Goal: Check status: Check status

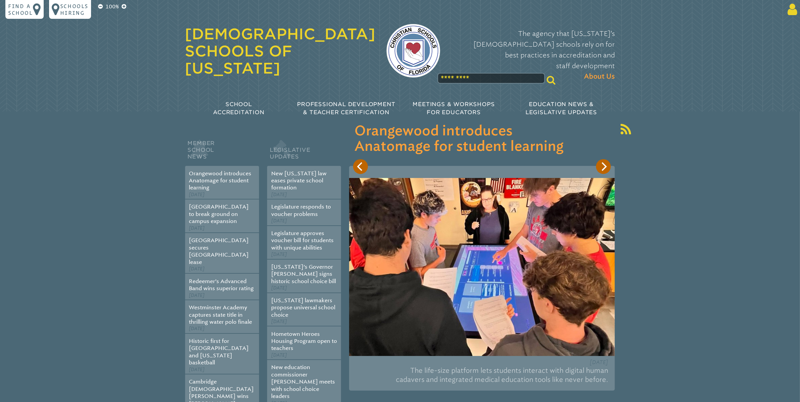
click at [794, 10] on icon at bounding box center [791, 9] width 12 height 13
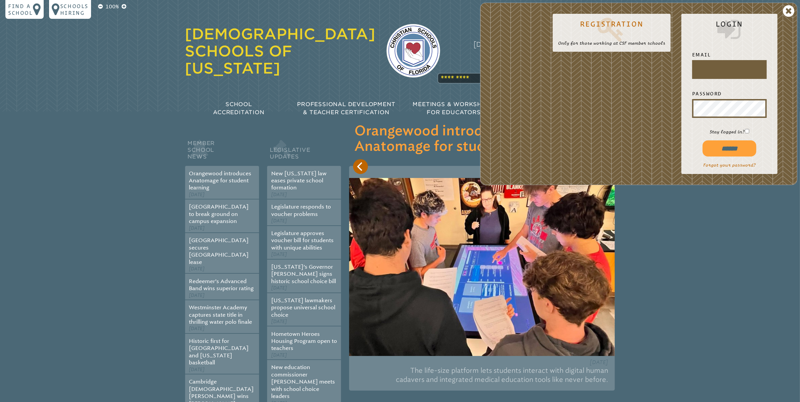
drag, startPoint x: 794, startPoint y: 10, endPoint x: 47, endPoint y: 114, distance: 754.0
click at [47, 114] on section "Member School News Orangewood introduces Anatomage for student learning Sep 18t…" at bounding box center [400, 301] width 800 height 379
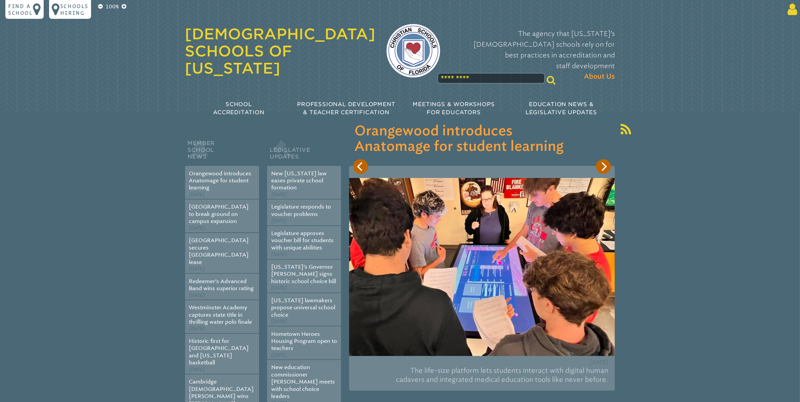
click at [793, 7] on icon at bounding box center [791, 9] width 12 height 13
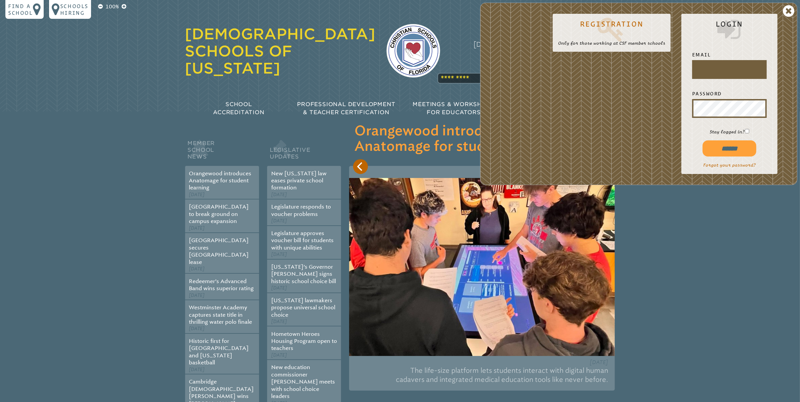
click at [693, 78] on div at bounding box center [693, 78] width 0 height 0
type input "**********"
click at [728, 151] on input "******" at bounding box center [729, 148] width 54 height 16
type input "**********"
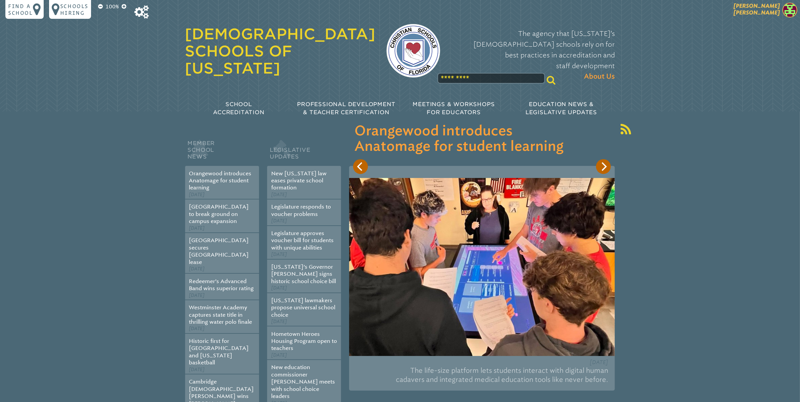
click at [764, 11] on span "[PERSON_NAME]" at bounding box center [756, 9] width 46 height 13
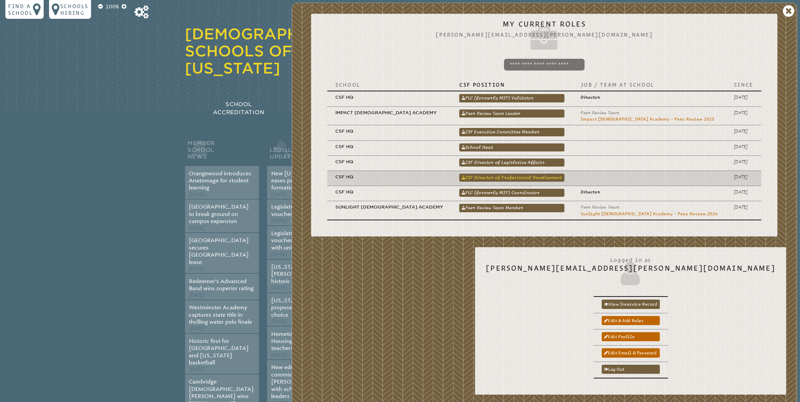
click at [564, 177] on link "CSF Director of Professional Development" at bounding box center [511, 178] width 105 height 8
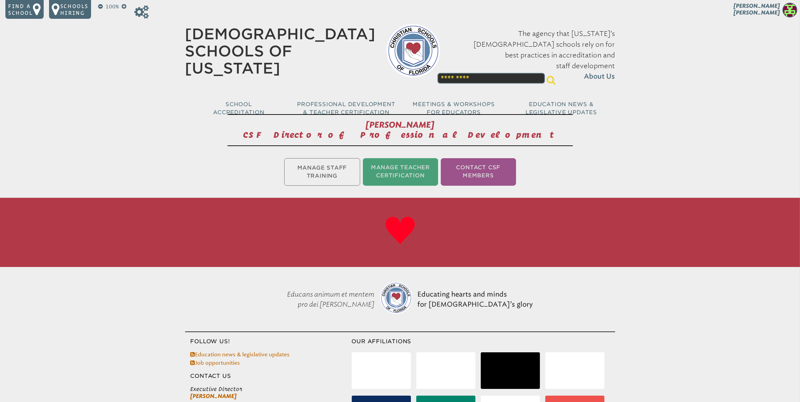
click at [337, 172] on ul "Manage Staff Training Manage Teacher Certification Contact CSF Members" at bounding box center [400, 172] width 800 height 30
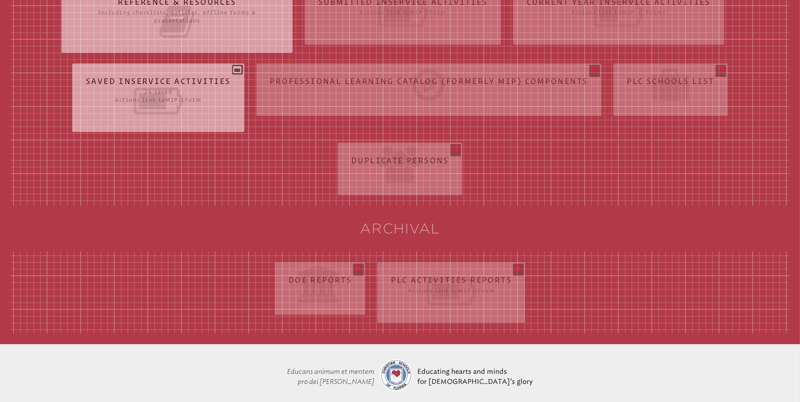
scroll to position [253, 0]
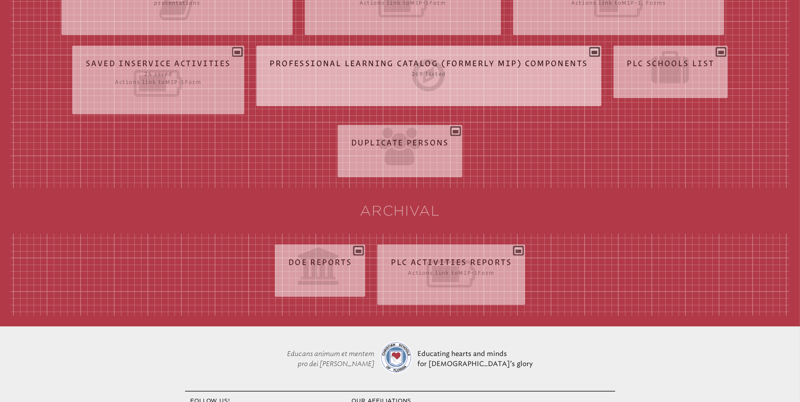
click at [593, 53] on div "Professional Learning Catalog (formerly MIP) Components 269 listed Tags Title P…" at bounding box center [428, 73] width 345 height 44
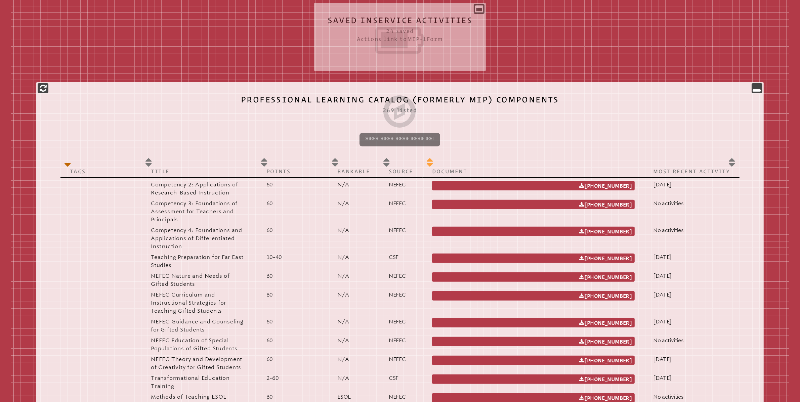
scroll to position [296, 0]
click at [479, 171] on p "Document" at bounding box center [533, 171] width 203 height 7
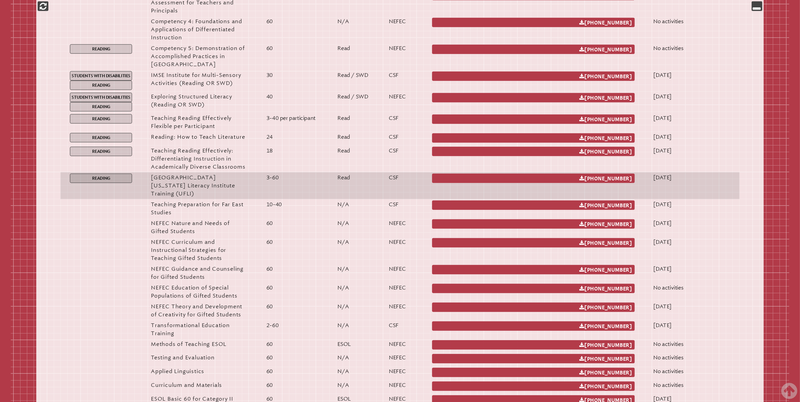
scroll to position [565, 0]
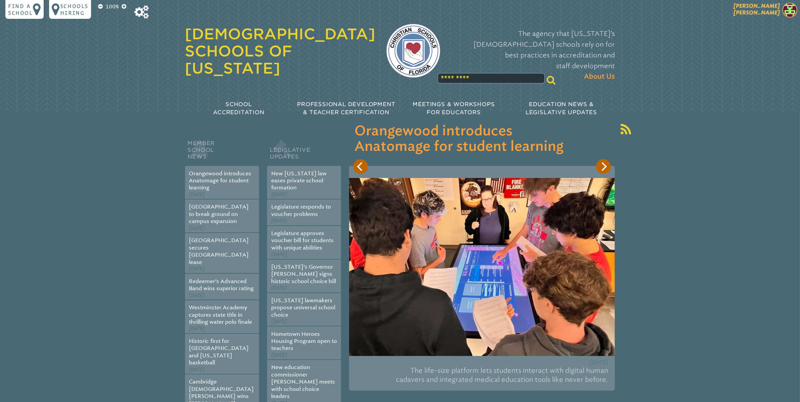
click at [773, 14] on span "[PERSON_NAME]" at bounding box center [756, 9] width 46 height 13
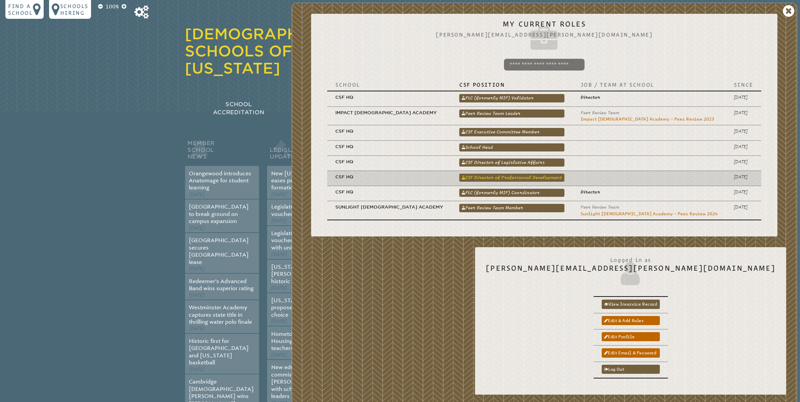
click at [564, 179] on link "CSF Director of Professional Development" at bounding box center [511, 178] width 105 height 8
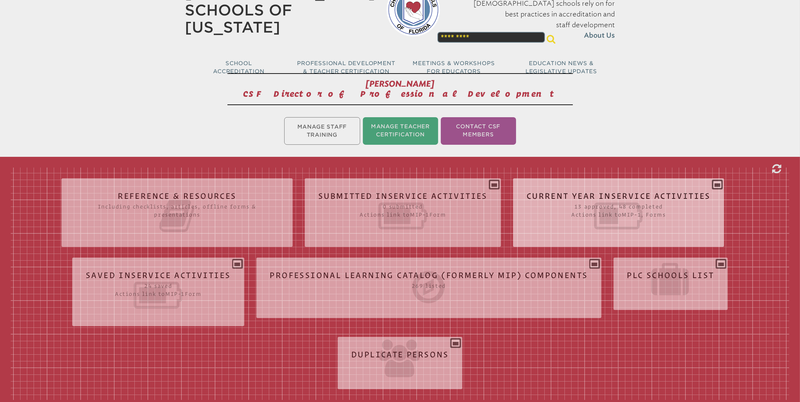
scroll to position [218, 0]
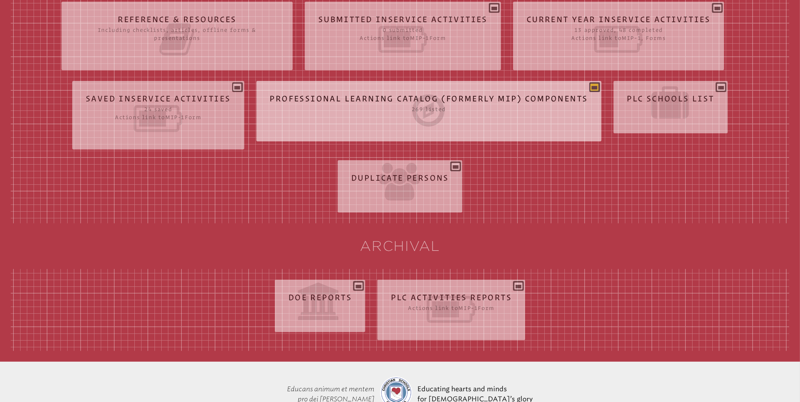
drag, startPoint x: 569, startPoint y: 179, endPoint x: 593, endPoint y: 85, distance: 97.5
click at [593, 85] on icon at bounding box center [595, 87] width 8 height 8
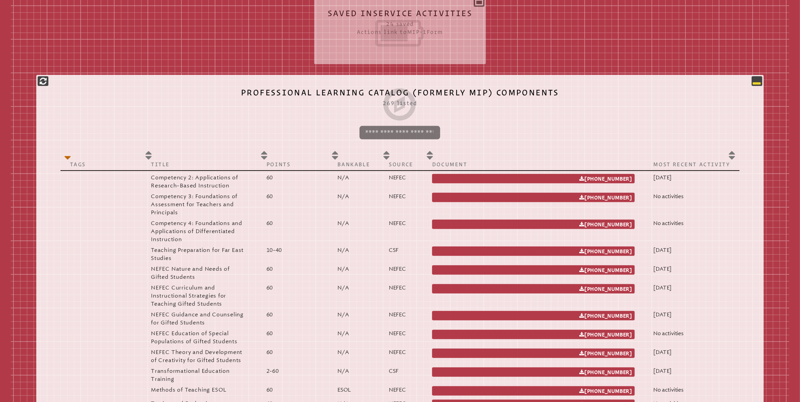
scroll to position [303, 0]
click at [467, 163] on p "Document" at bounding box center [533, 164] width 203 height 7
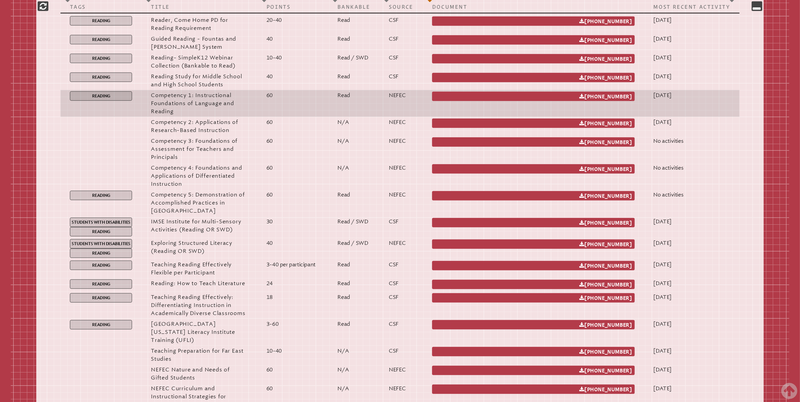
scroll to position [255, 0]
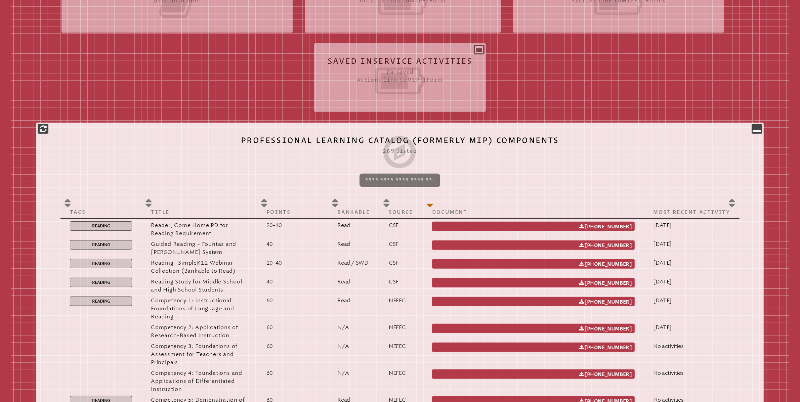
click at [396, 179] on input "search" at bounding box center [399, 180] width 81 height 13
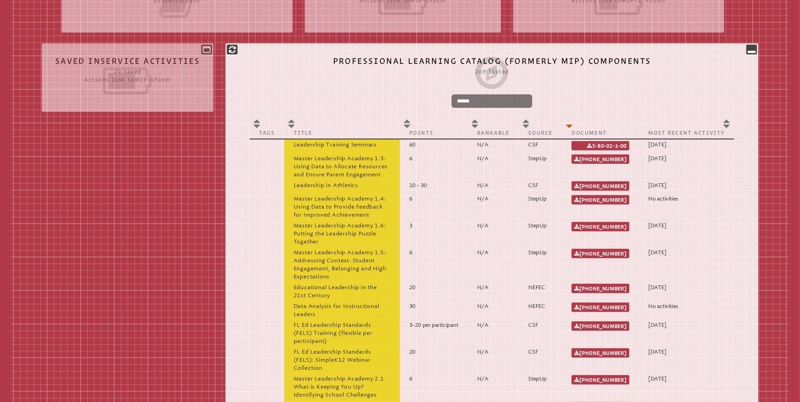
type input "******"
click at [372, 145] on p "Leadership Training Seminars" at bounding box center [342, 145] width 97 height 8
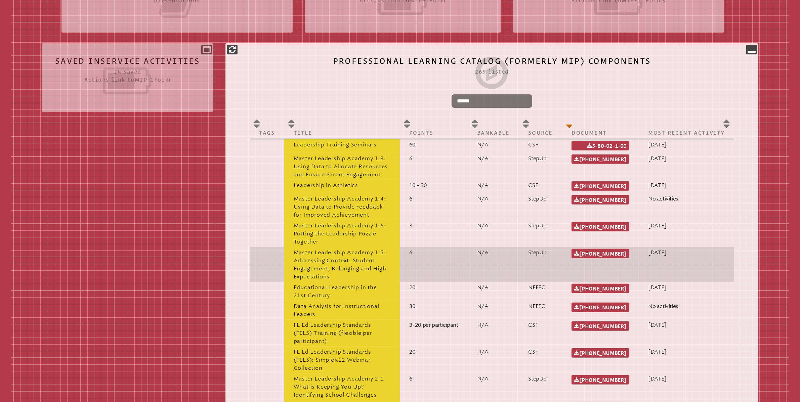
drag, startPoint x: 396, startPoint y: 179, endPoint x: 368, endPoint y: 256, distance: 81.9
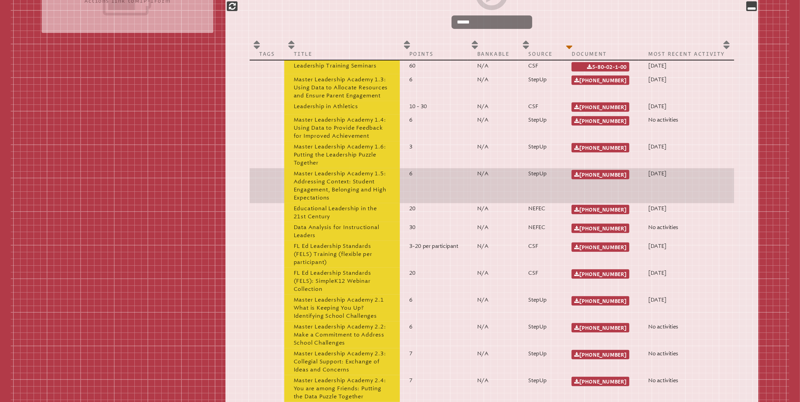
scroll to position [382, 0]
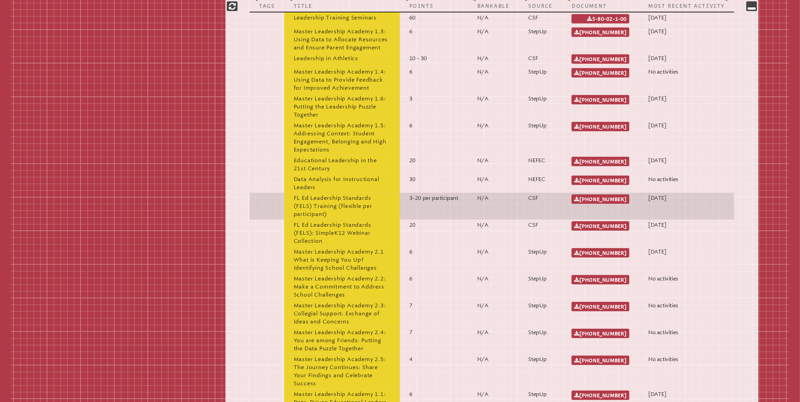
drag, startPoint x: 368, startPoint y: 256, endPoint x: 359, endPoint y: 203, distance: 54.1
drag, startPoint x: 359, startPoint y: 203, endPoint x: 329, endPoint y: 198, distance: 29.9
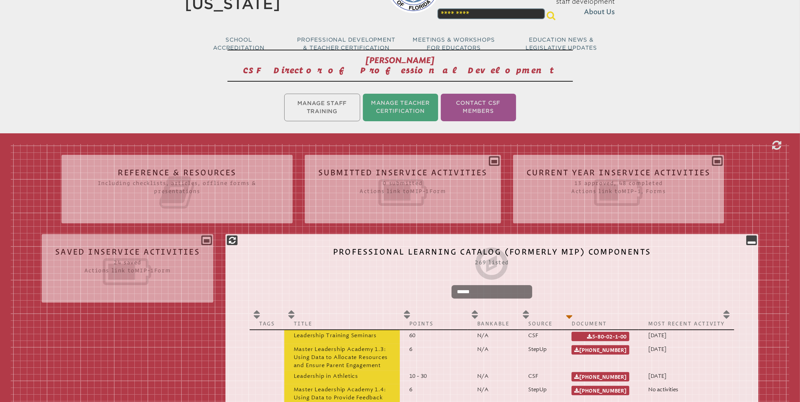
scroll to position [0, 0]
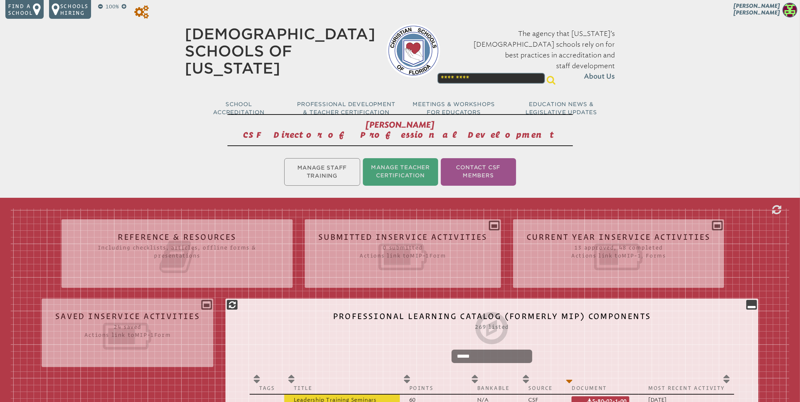
click at [142, 11] on icon at bounding box center [141, 11] width 14 height 13
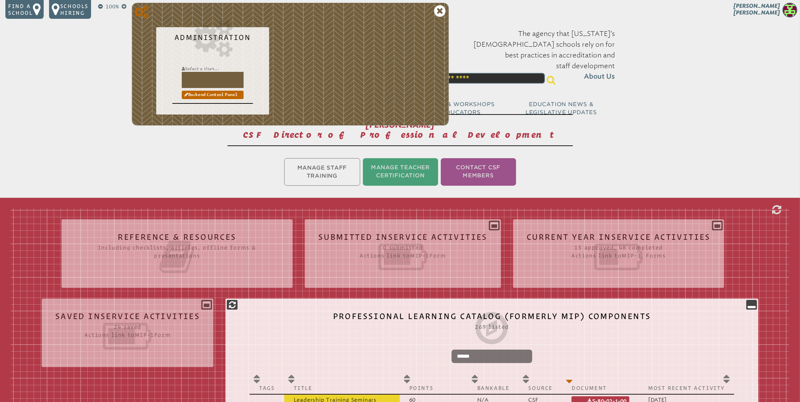
click at [197, 85] on input "text" at bounding box center [213, 80] width 62 height 16
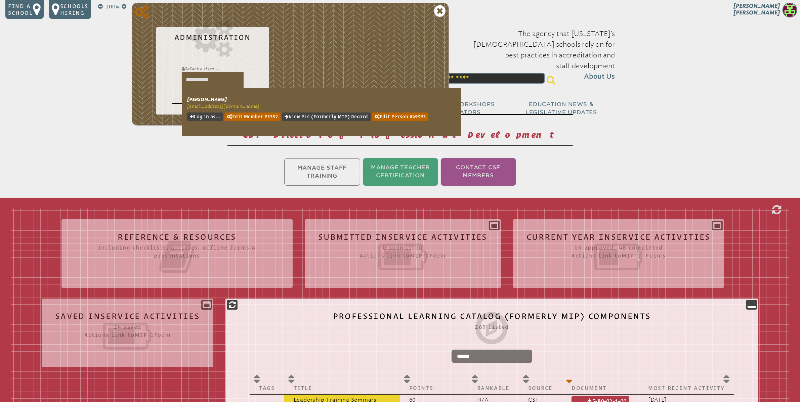
type input "**********"
click at [345, 117] on link "View PLC (formerly MIP) Record" at bounding box center [326, 117] width 89 height 8
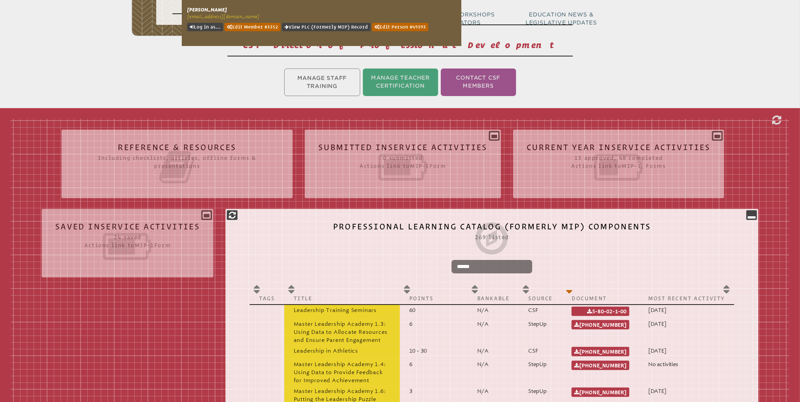
scroll to position [147, 0]
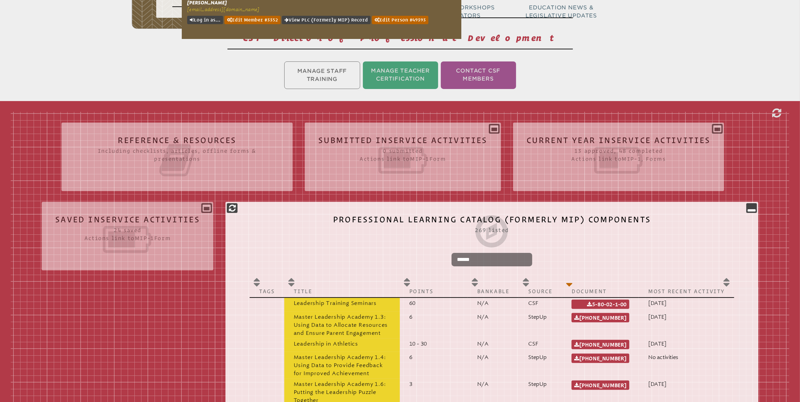
drag, startPoint x: 480, startPoint y: 65, endPoint x: 483, endPoint y: 77, distance: 12.9
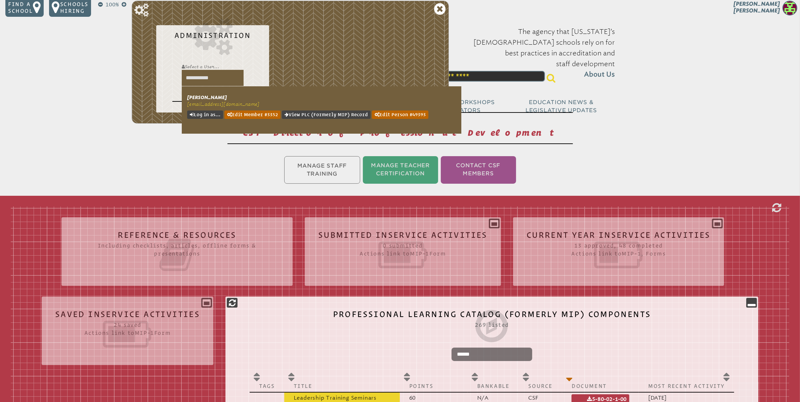
scroll to position [0, 0]
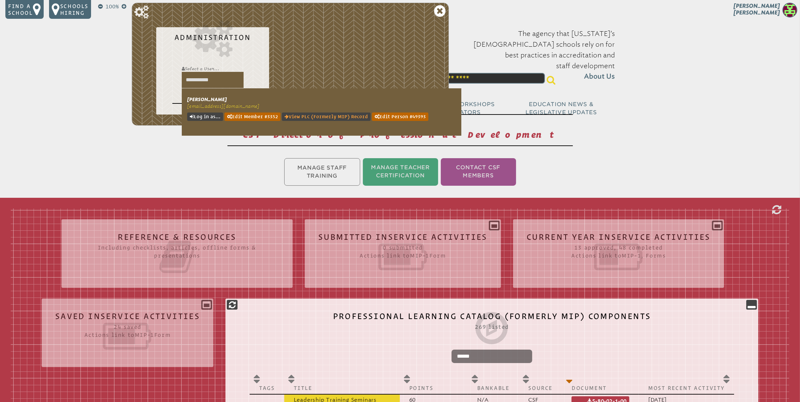
click at [317, 119] on link "View PLC (formerly MIP) Record" at bounding box center [326, 117] width 89 height 8
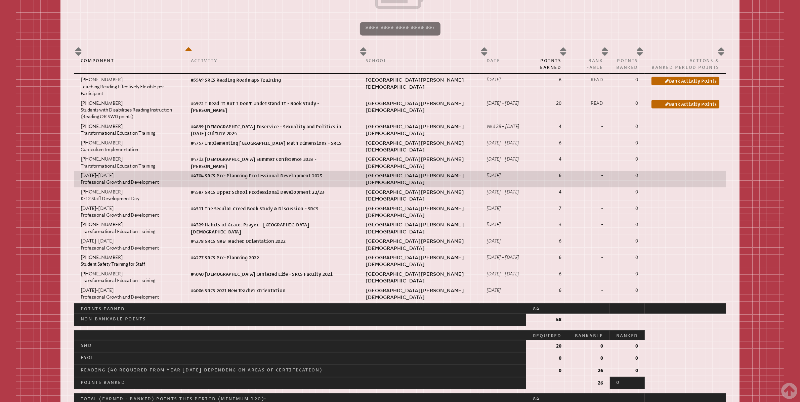
scroll to position [427, 0]
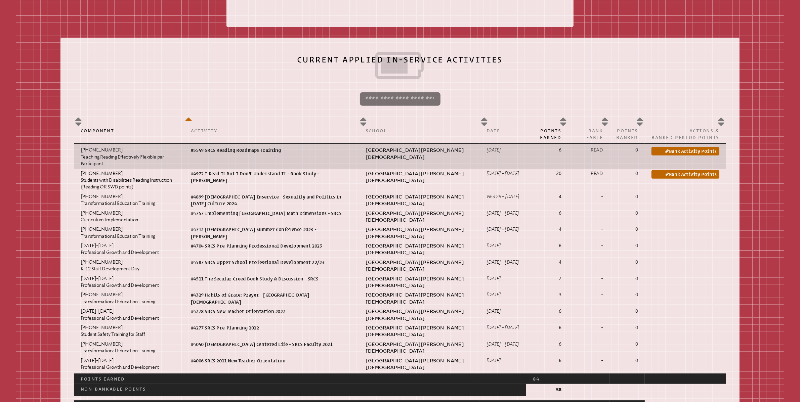
scroll to position [374, 0]
